Goal: Check status

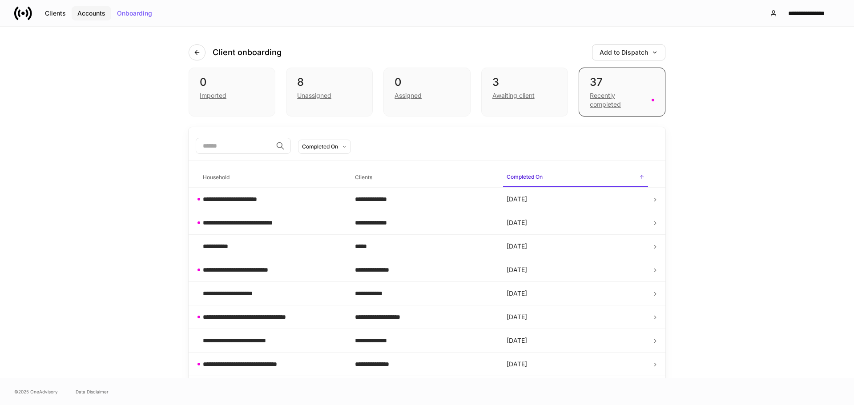
click at [98, 12] on div "Accounts" at bounding box center [91, 13] width 28 height 6
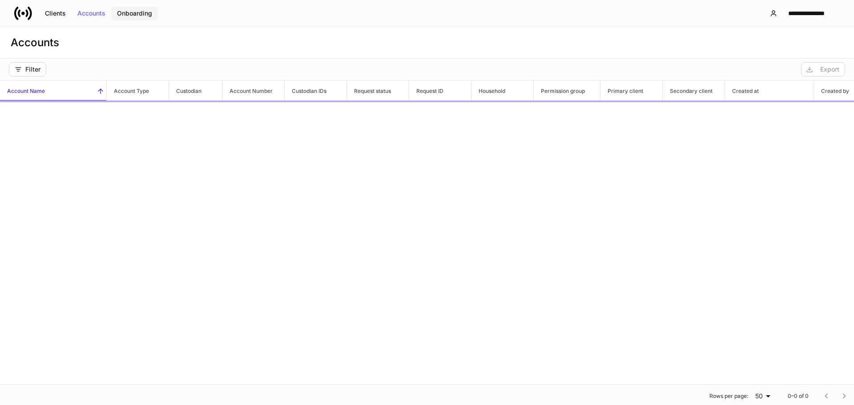
click at [139, 12] on div "Onboarding" at bounding box center [134, 13] width 35 height 6
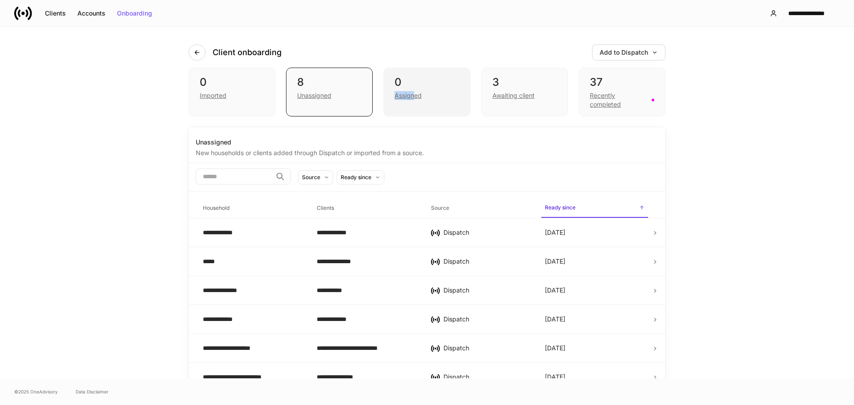
drag, startPoint x: 410, startPoint y: 89, endPoint x: 433, endPoint y: 104, distance: 27.2
click at [410, 88] on div "0 Assigned" at bounding box center [426, 92] width 87 height 49
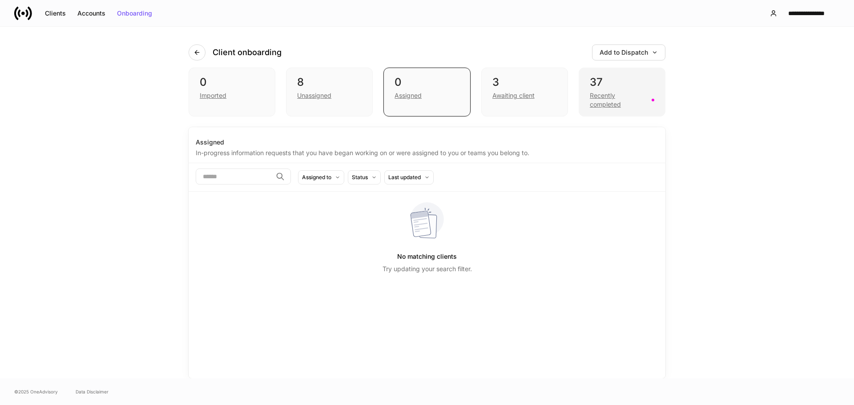
click at [622, 102] on div "Recently completed" at bounding box center [618, 100] width 56 height 18
